Goal: Information Seeking & Learning: Check status

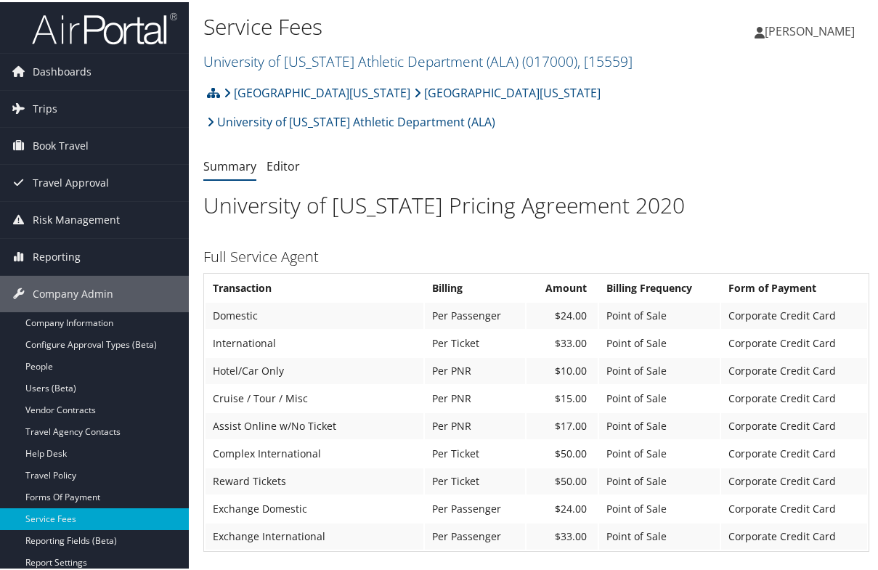
click at [356, 245] on h3 "Full Service Agent" at bounding box center [536, 255] width 666 height 20
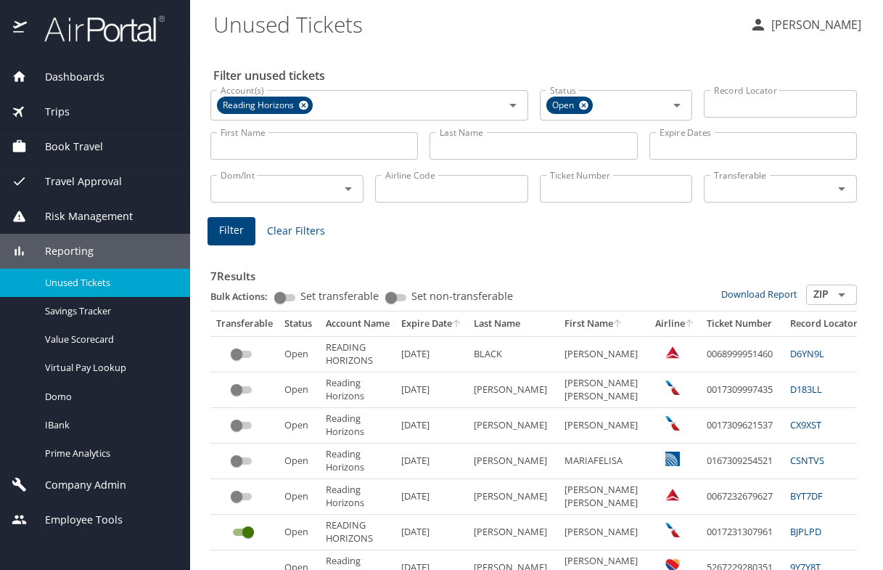
click at [333, 150] on input "First Name" at bounding box center [314, 146] width 208 height 28
type input "SARAH"
click at [221, 244] on button "Filter" at bounding box center [232, 231] width 48 height 28
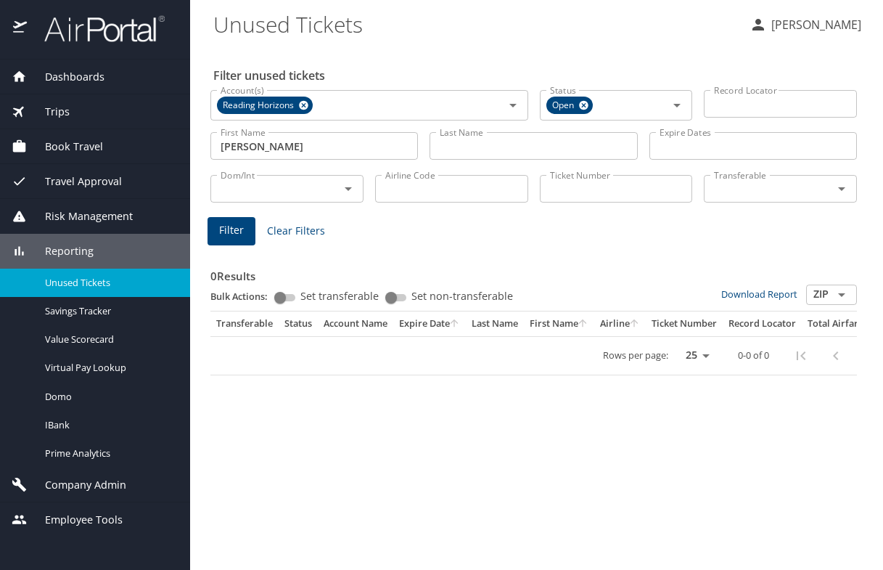
drag, startPoint x: 383, startPoint y: 280, endPoint x: 369, endPoint y: 263, distance: 22.1
click at [375, 277] on h3 "0 Results" at bounding box center [533, 271] width 647 height 25
drag, startPoint x: 261, startPoint y: 151, endPoint x: 134, endPoint y: 132, distance: 128.4
click at [134, 132] on div "Dashboards AirPortal 360™ Manager AirPortal 360™ Agent My Travel Dashboard Trip…" at bounding box center [441, 285] width 883 height 570
drag, startPoint x: 227, startPoint y: 216, endPoint x: 228, endPoint y: 231, distance: 14.5
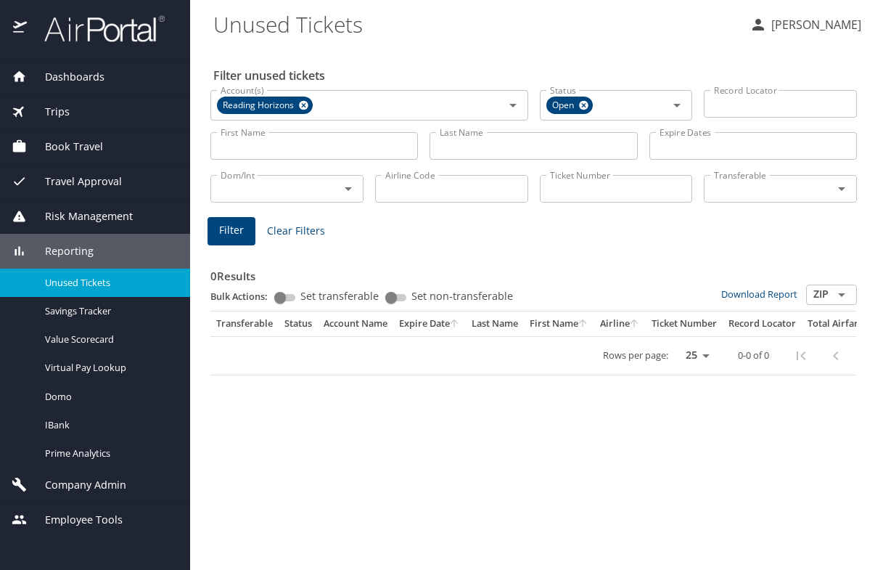
click at [228, 218] on div "Filter unused tickets Account(s) Reading Horizons Account(s) Status Open Status…" at bounding box center [536, 307] width 647 height 523
click at [228, 232] on span "Filter" at bounding box center [231, 230] width 25 height 18
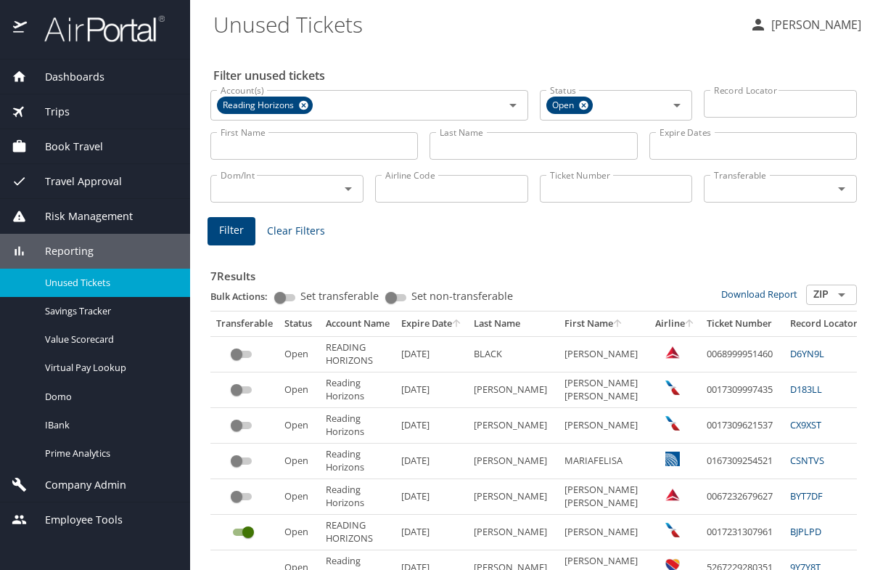
click at [410, 237] on div "7 Results Bulk Actions: Set transferable Set non-transferable Download Report Z…" at bounding box center [534, 433] width 658 height 393
click at [388, 250] on div "7 Results Bulk Actions: Set transferable Set non-transferable Download Report Z…" at bounding box center [533, 436] width 647 height 376
click at [406, 252] on div "7 Results Bulk Actions: Set transferable Set non-transferable Download Report Z…" at bounding box center [533, 436] width 647 height 376
click at [579, 108] on icon at bounding box center [583, 105] width 9 height 9
click at [628, 190] on input "Ticket Number" at bounding box center [616, 189] width 153 height 28
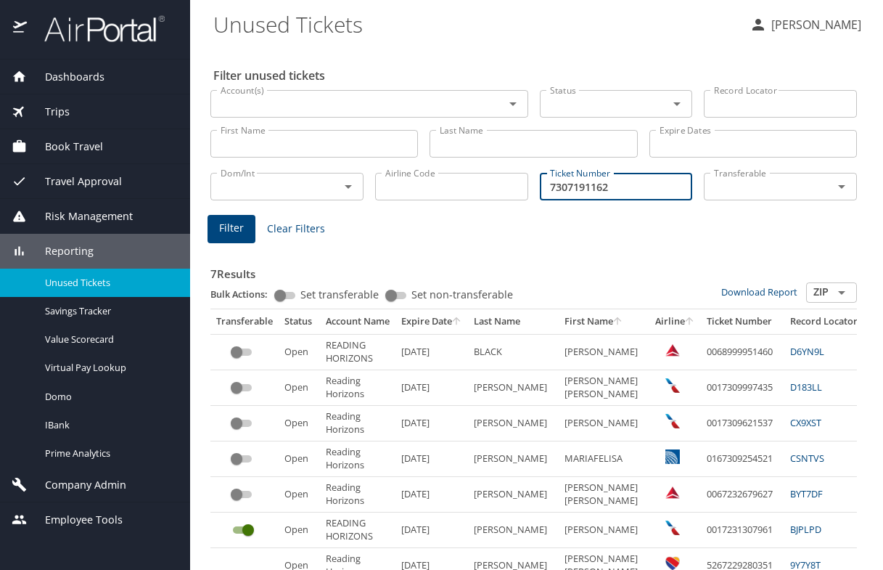
type input "7307191162"
click at [224, 226] on span "Filter" at bounding box center [231, 228] width 25 height 18
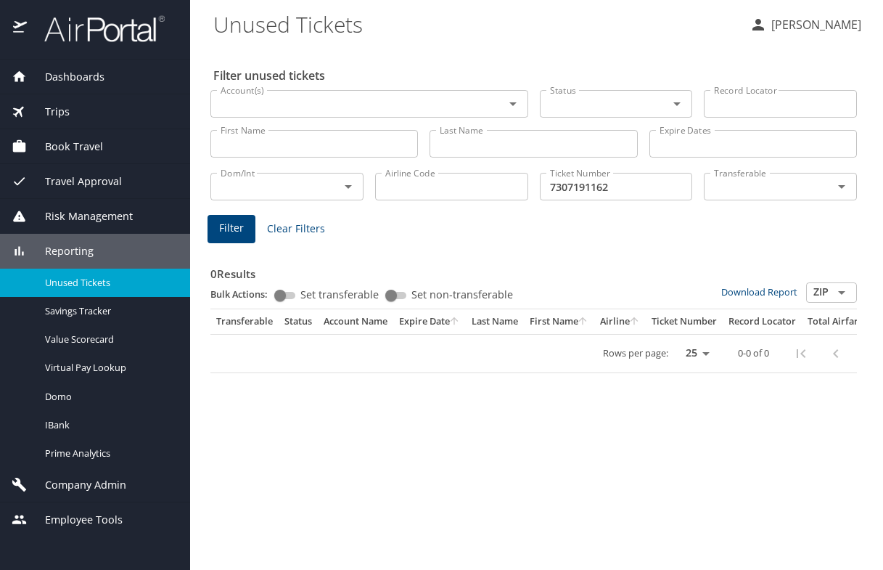
click at [412, 191] on input "Airline Code" at bounding box center [451, 187] width 153 height 28
type input "0"
type input "001"
click at [642, 192] on input "Ticket Number" at bounding box center [616, 187] width 153 height 28
click at [376, 237] on div "0 Results Bulk Actions: Set transferable Set non-transferable Download Report Z…" at bounding box center [534, 306] width 658 height 144
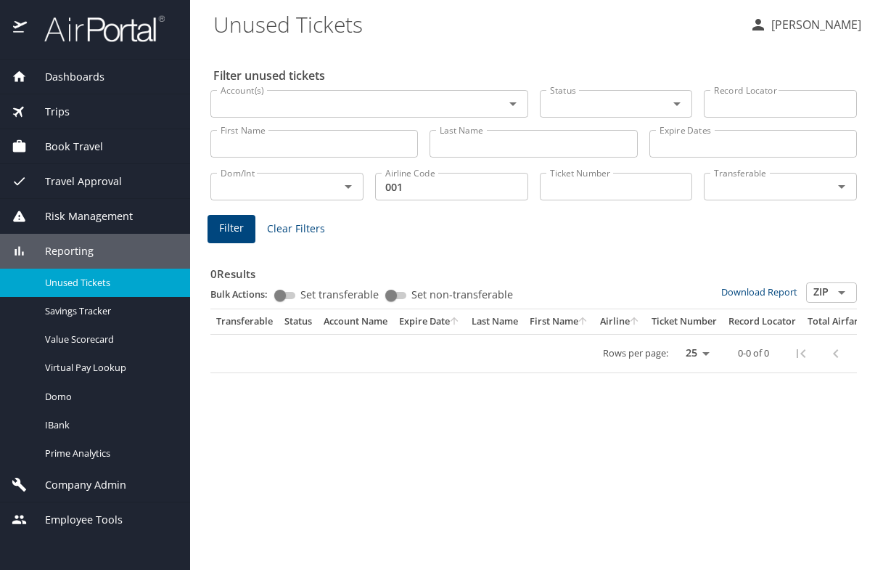
click at [565, 189] on input "Ticket Number" at bounding box center [616, 187] width 153 height 28
paste input "191162"
type input "7307191162"
click at [225, 233] on span "Filter" at bounding box center [231, 228] width 25 height 18
click at [411, 187] on input "Airline Code" at bounding box center [451, 187] width 153 height 28
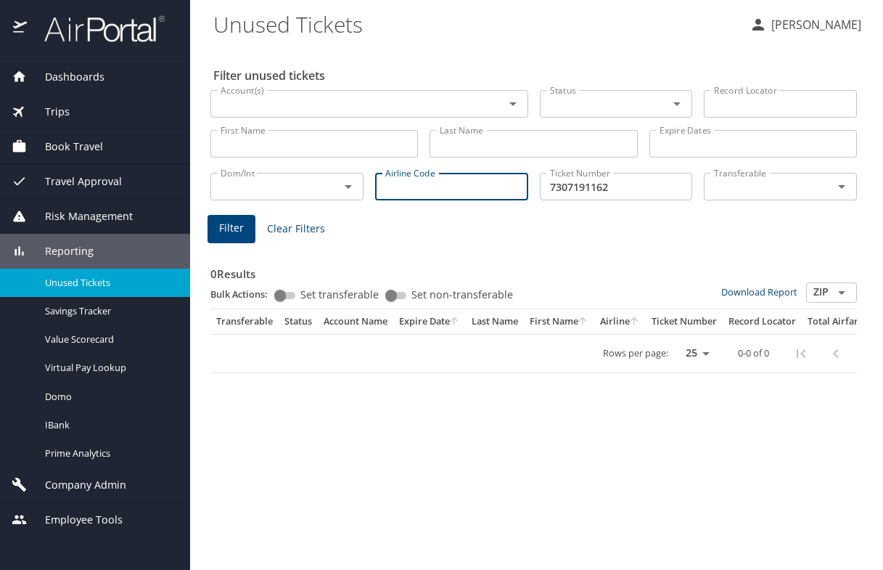
type input "A"
type input "AA"
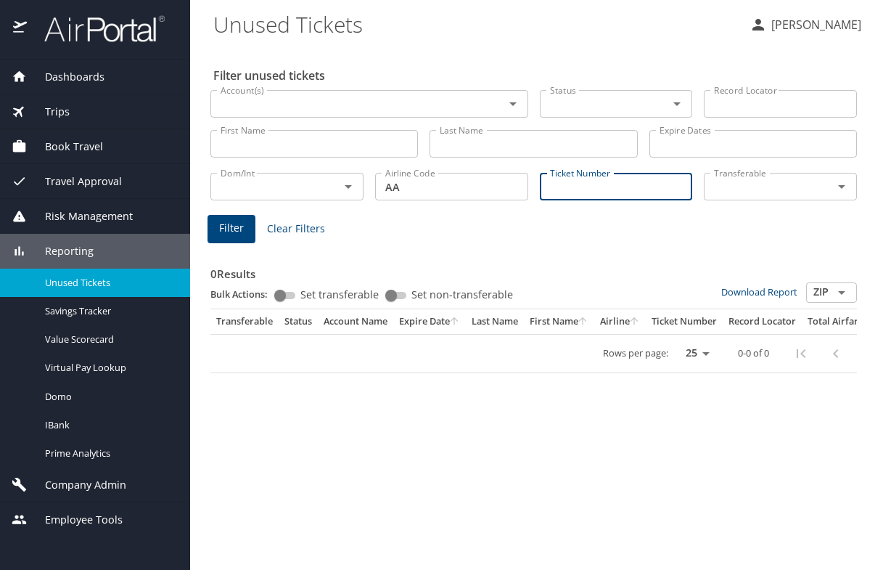
paste input "191162"
type input "191162"
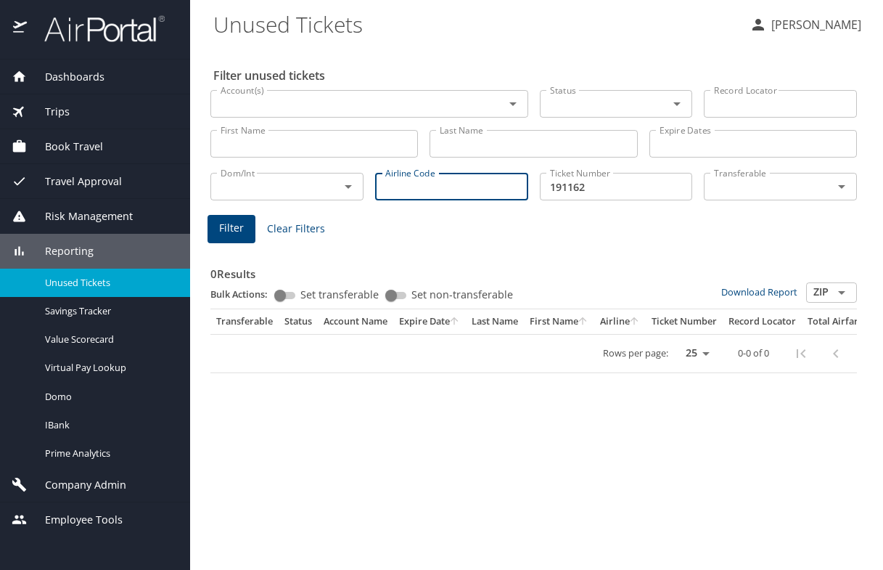
click at [413, 185] on input "Airline Code" at bounding box center [451, 187] width 153 height 28
type input "0"
type input "001"
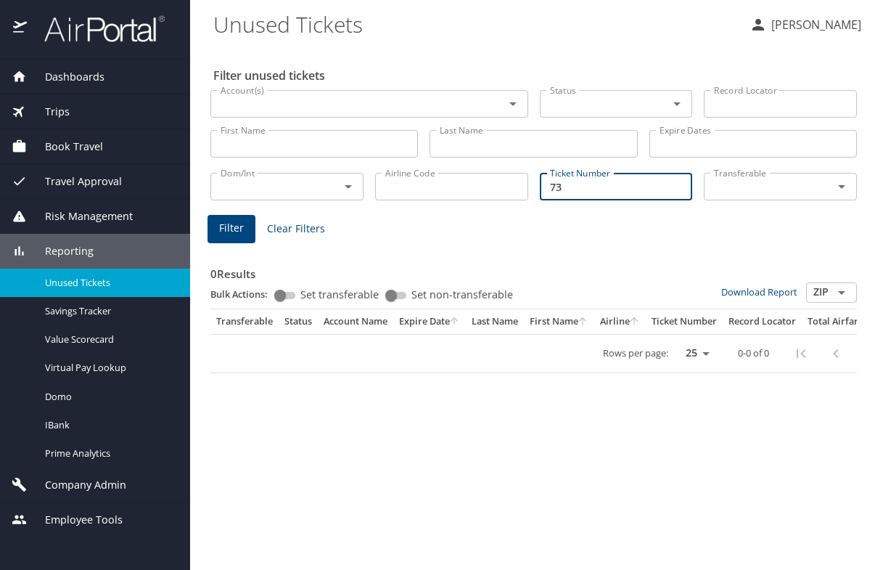
type input "7"
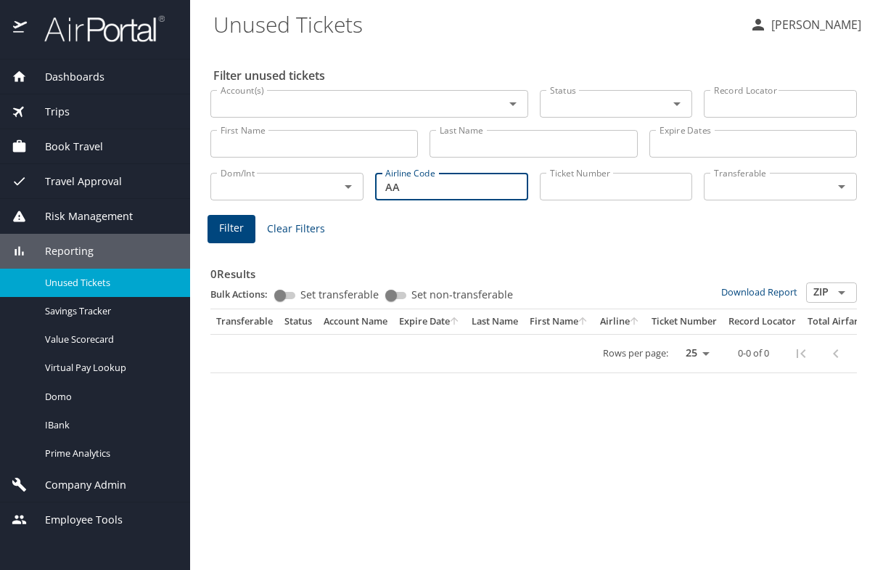
type input "AA"
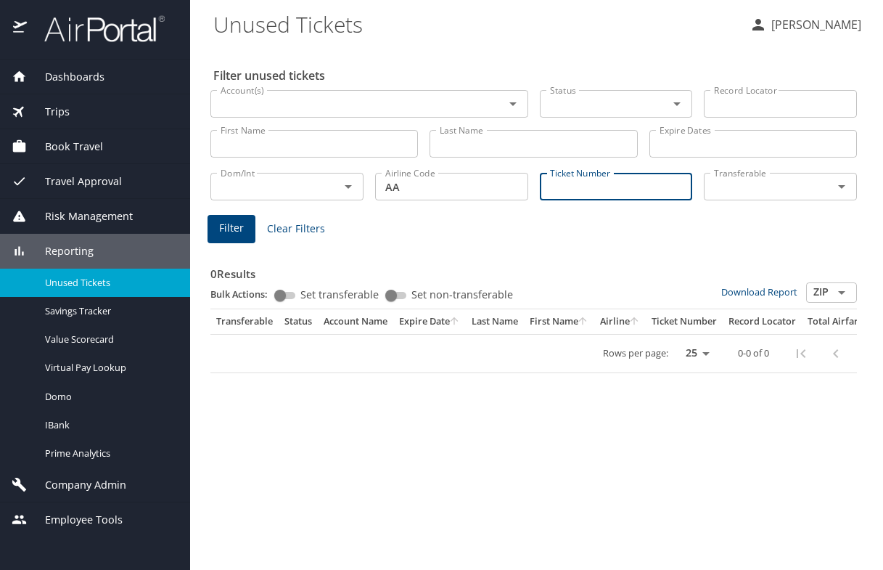
click at [302, 151] on input "First Name" at bounding box center [314, 144] width 208 height 28
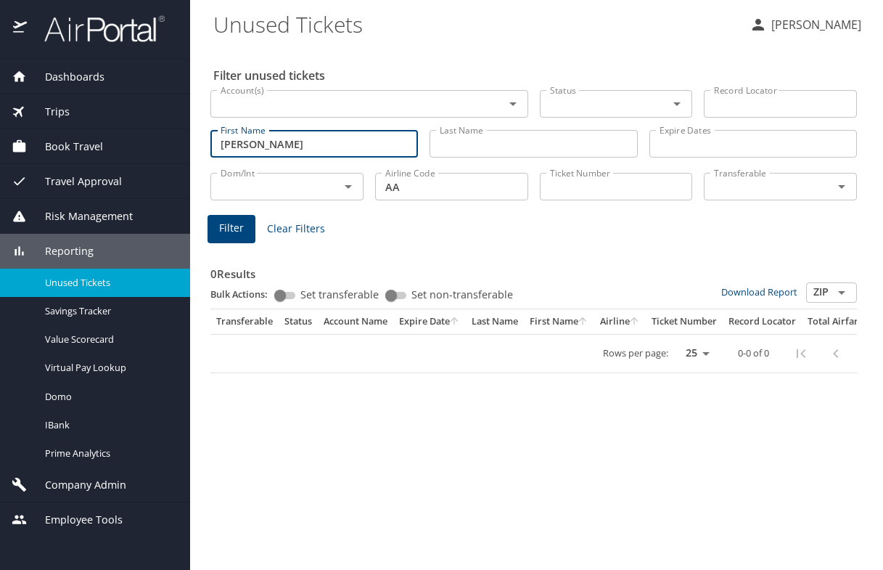
type input "SARAH"
drag, startPoint x: 303, startPoint y: 147, endPoint x: 144, endPoint y: 151, distance: 159.0
click at [152, 150] on div "Dashboards AirPortal 360™ Manager AirPortal 360™ Agent My Travel Dashboard Trip…" at bounding box center [441, 285] width 883 height 570
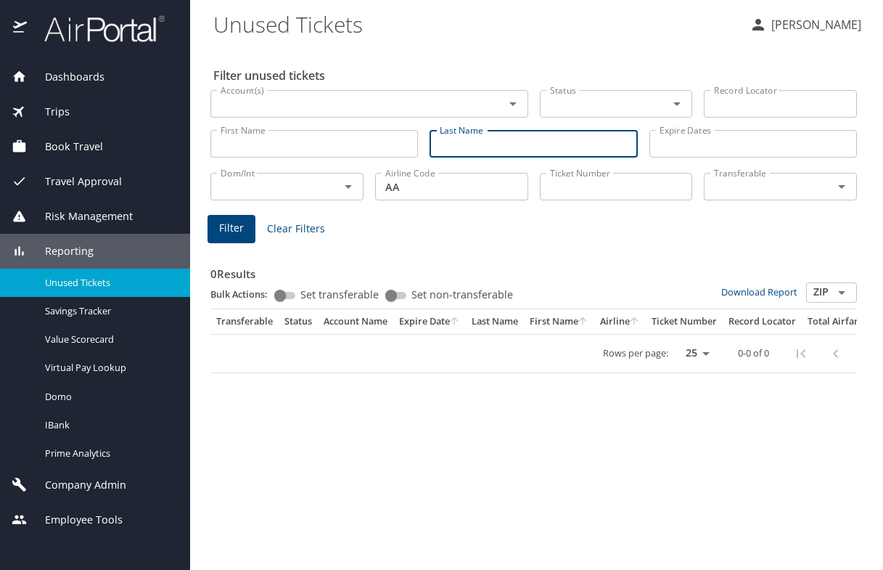
click at [462, 147] on input "Last Name" at bounding box center [534, 144] width 208 height 28
type input "STITT"
click at [440, 105] on input "Account(s)" at bounding box center [348, 103] width 266 height 19
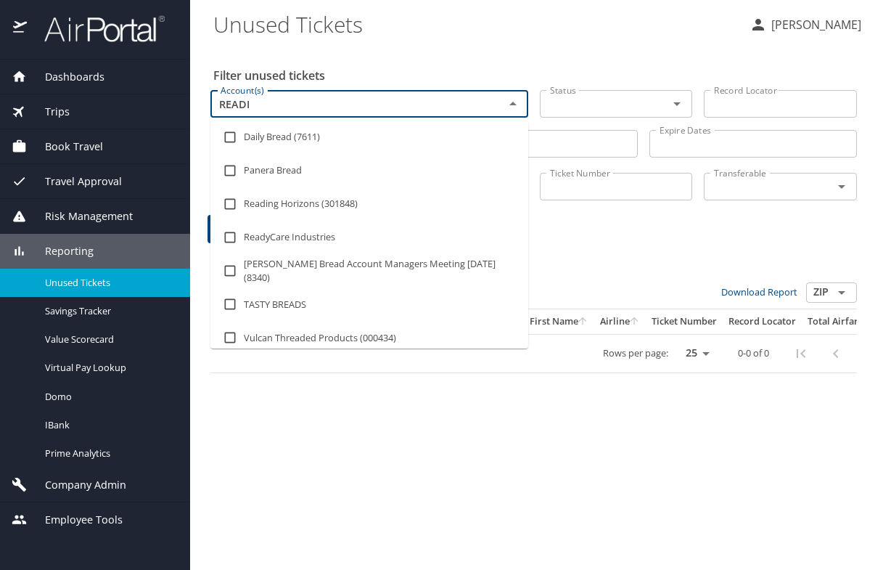
type input "READIN"
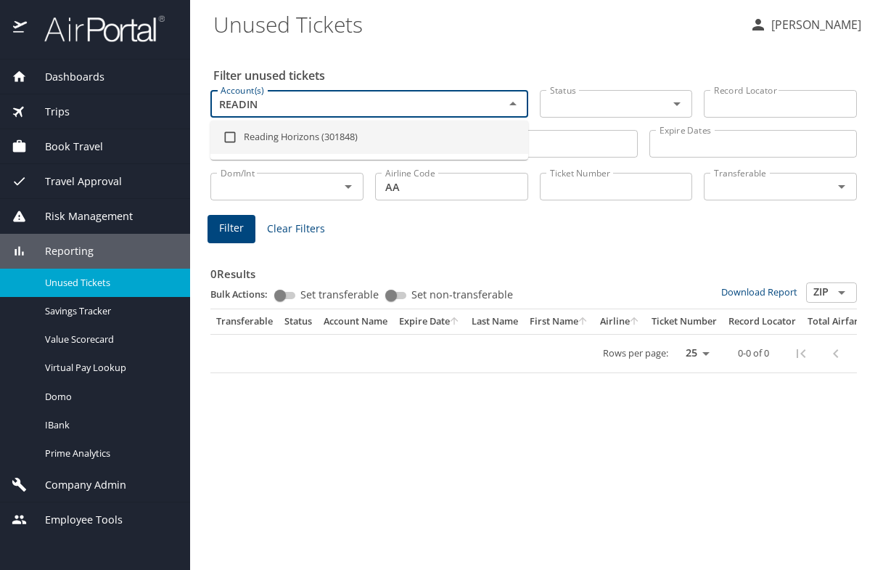
click at [338, 139] on li "Reading Horizons (301848)" at bounding box center [369, 136] width 318 height 33
checkbox input "true"
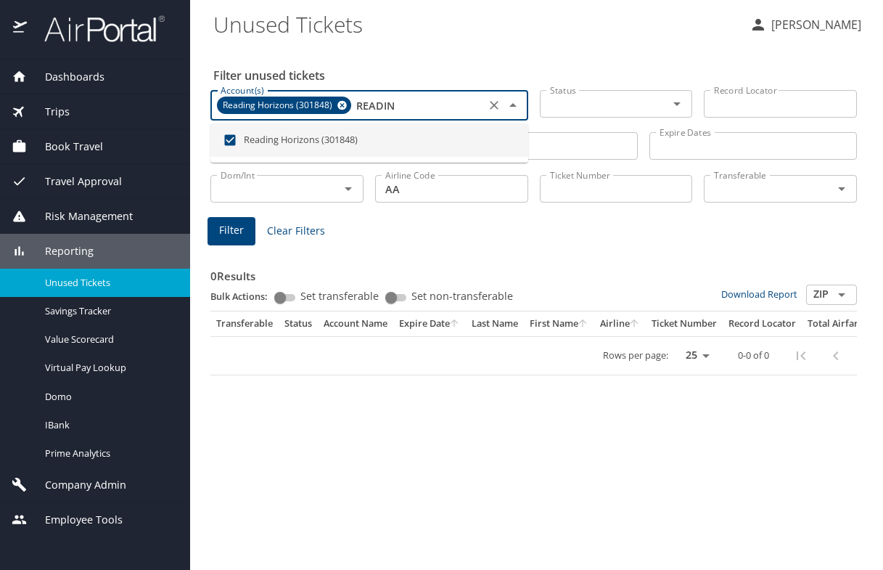
type input "READIN"
click at [406, 256] on div "0 Results Bulk Actions: Set transferable Set non-transferable Download Report Z…" at bounding box center [533, 311] width 647 height 127
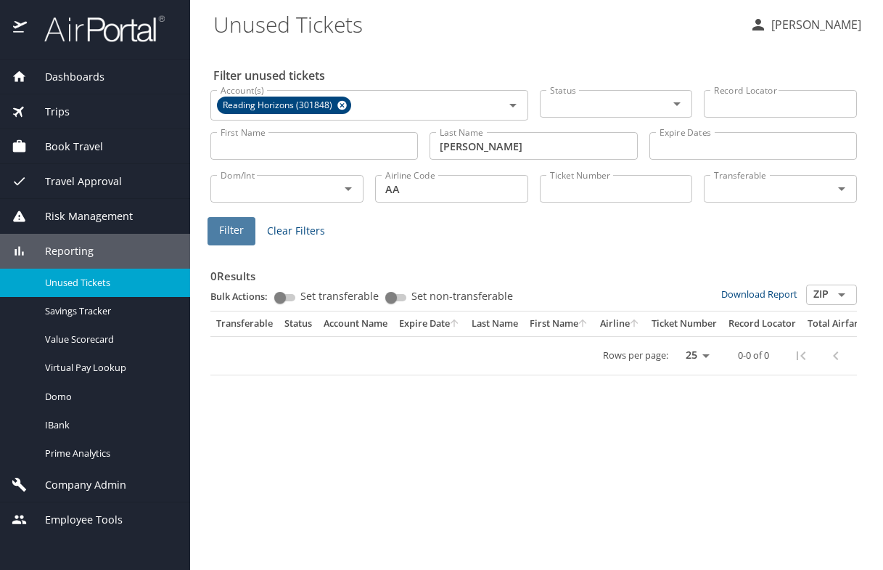
click at [236, 227] on span "Filter" at bounding box center [231, 230] width 25 height 18
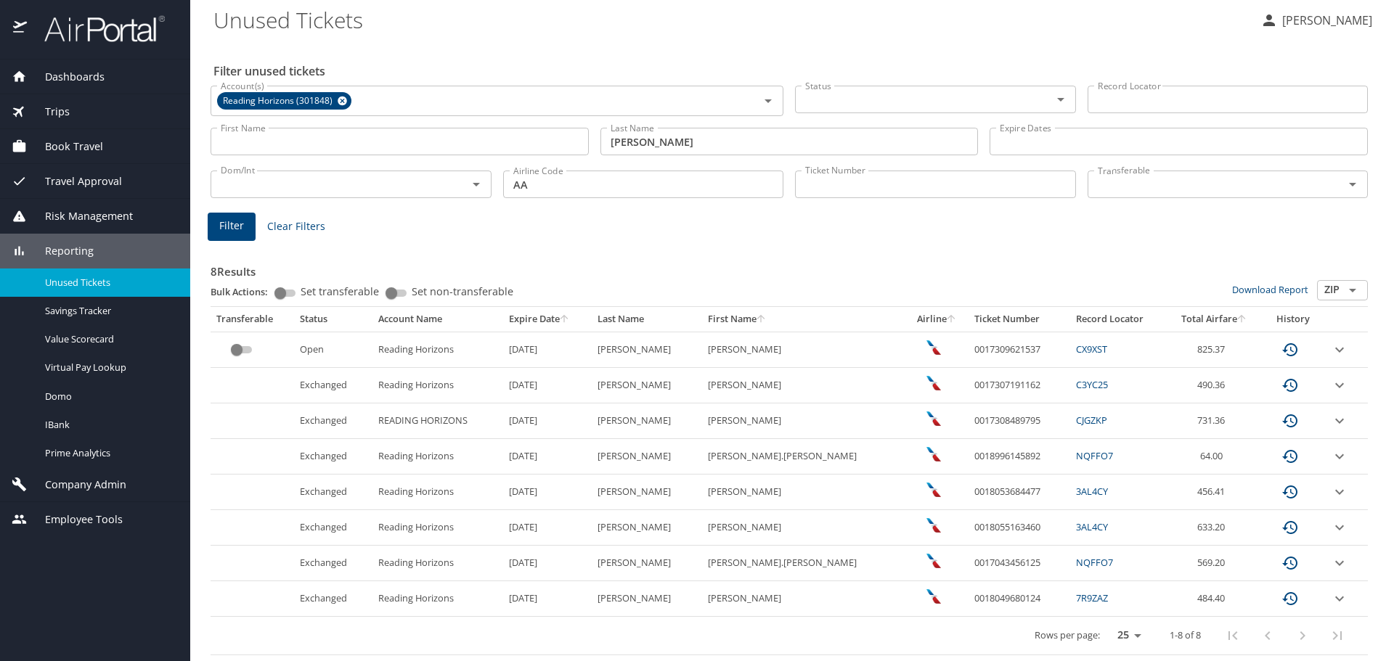
scroll to position [4, 0]
click at [883, 388] on icon "expand row" at bounding box center [1338, 385] width 17 height 17
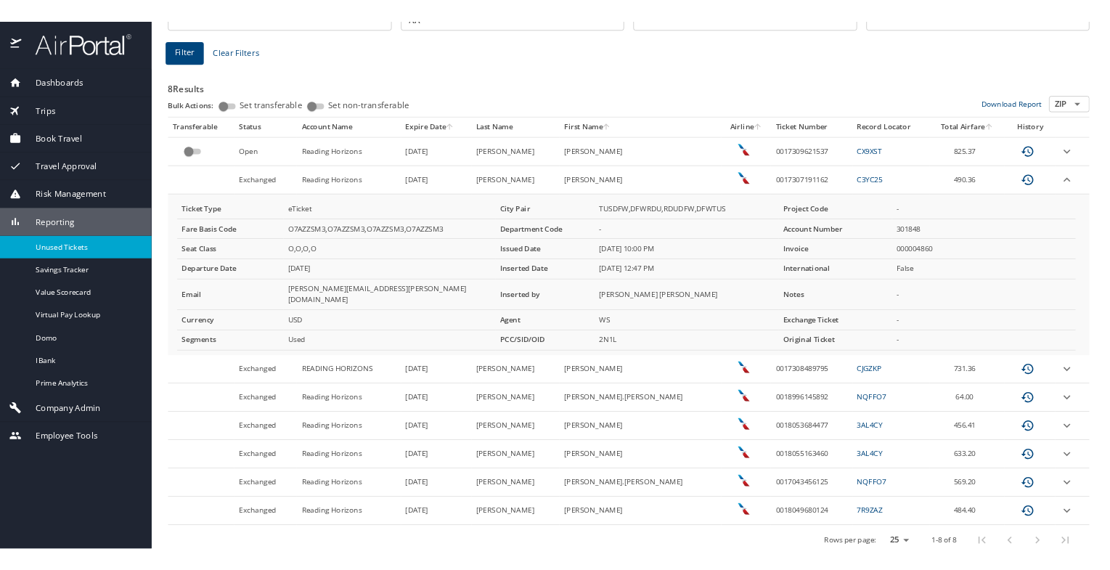
scroll to position [193, 0]
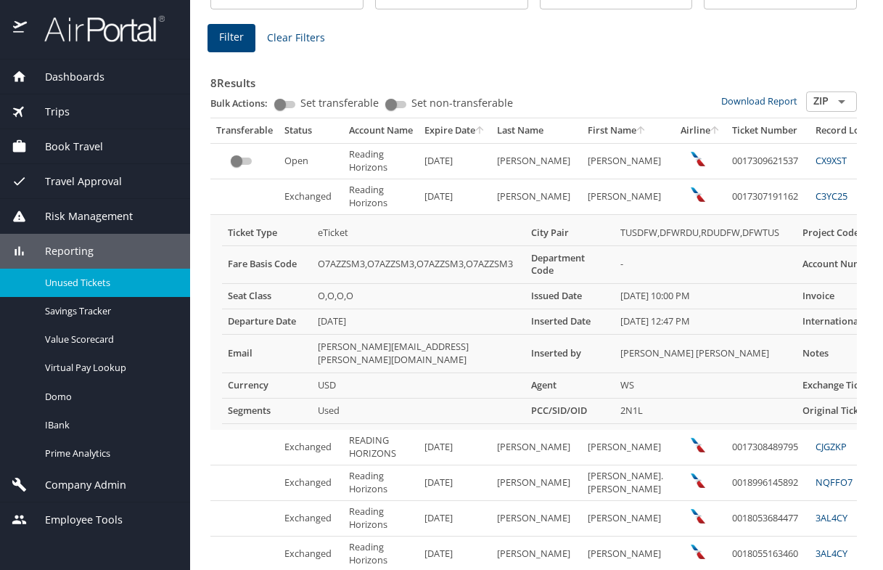
click at [216, 430] on td "custom pagination table" at bounding box center [244, 448] width 68 height 36
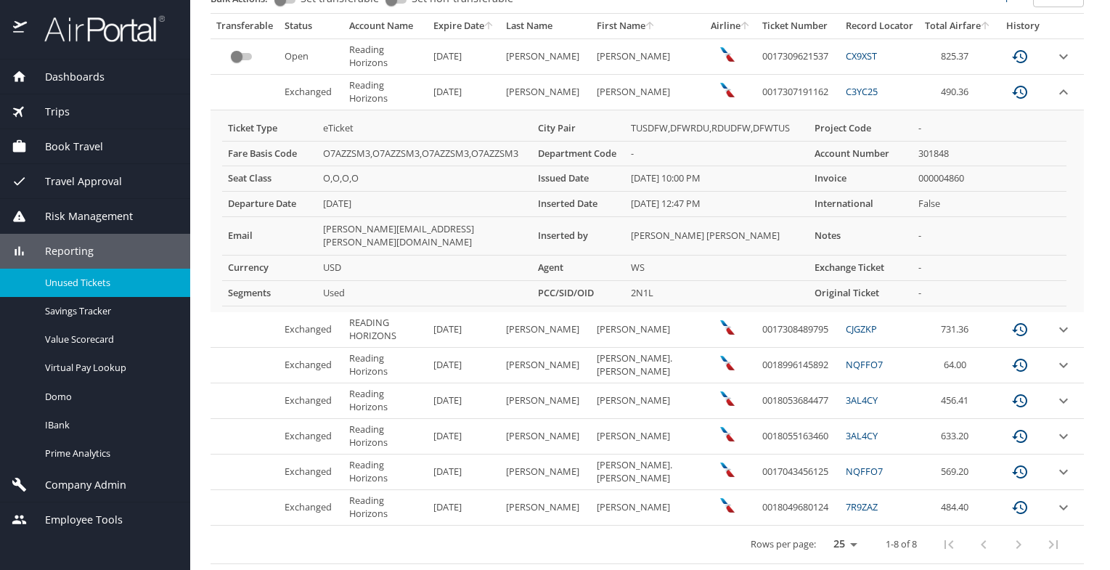
scroll to position [225, 0]
